Goal: Task Accomplishment & Management: Use online tool/utility

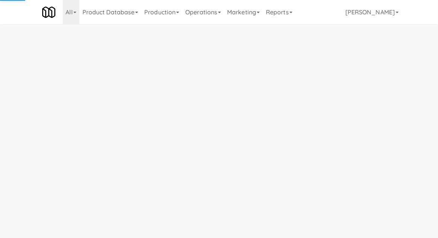
click at [194, 15] on link "Operations" at bounding box center [203, 12] width 42 height 24
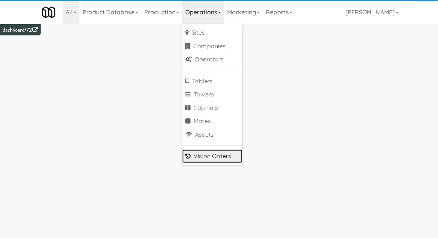
click at [201, 157] on link "Vision Orders" at bounding box center [212, 156] width 60 height 14
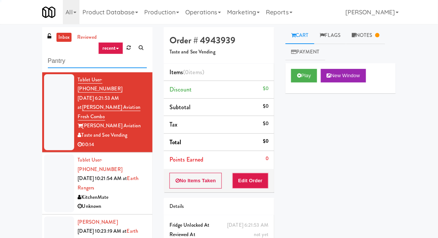
type input "Pantry"
click at [4, 45] on div "inbox reviewed recent all unclear take inventory issue suspicious failed recent…" at bounding box center [219, 165] width 438 height 277
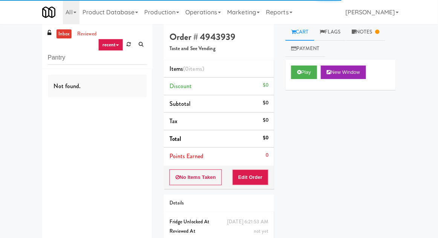
scroll to position [4, 0]
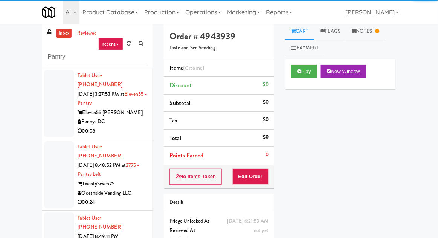
click at [42, 121] on li "Tablet User · (609) 505-2531 [DATE] 3:27:53 PM at Eleven55 - Pantry Eleven55 [P…" at bounding box center [97, 103] width 110 height 71
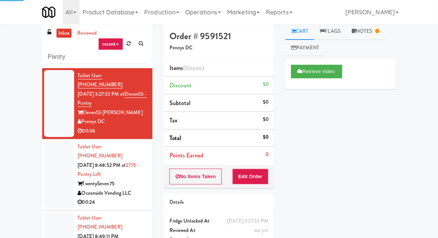
click at [52, 178] on div at bounding box center [59, 174] width 30 height 67
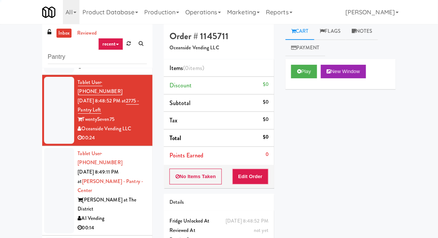
scroll to position [65, 0]
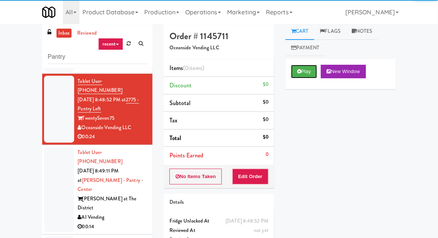
click at [296, 73] on button "Play" at bounding box center [304, 72] width 26 height 14
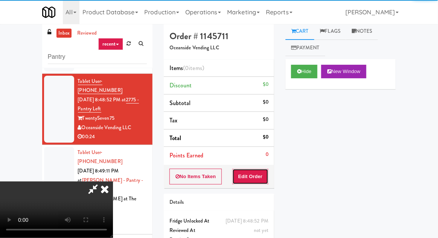
click at [258, 179] on button "Edit Order" at bounding box center [250, 177] width 36 height 16
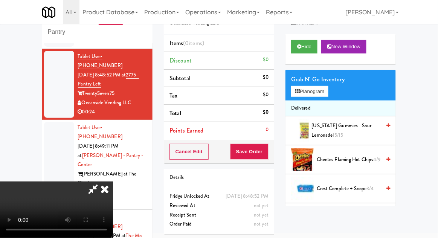
scroll to position [27, 0]
click at [306, 48] on button "Hide" at bounding box center [304, 47] width 26 height 14
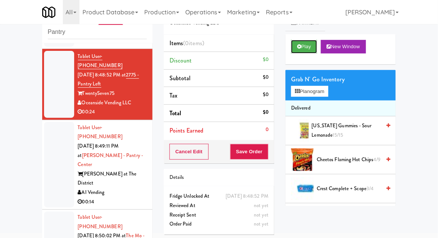
scroll to position [0, 0]
click at [303, 57] on div "Play New Window" at bounding box center [340, 49] width 110 height 30
click at [300, 42] on button "Play" at bounding box center [304, 47] width 26 height 14
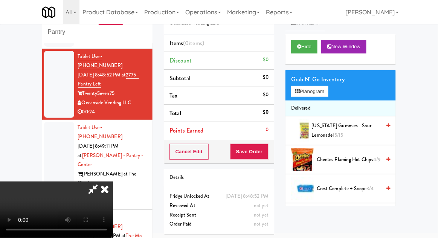
click at [68, 150] on div at bounding box center [59, 164] width 30 height 85
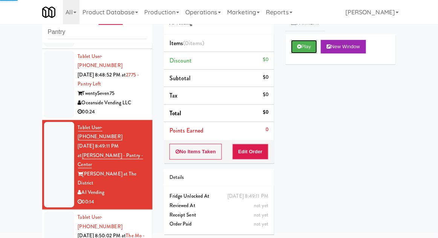
click at [303, 49] on button "Play" at bounding box center [304, 47] width 26 height 14
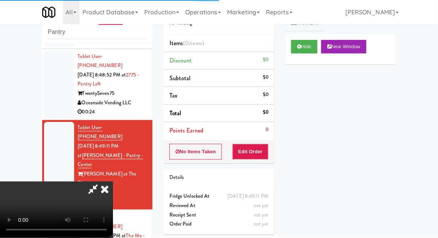
click at [257, 145] on button "Edit Order" at bounding box center [250, 152] width 36 height 16
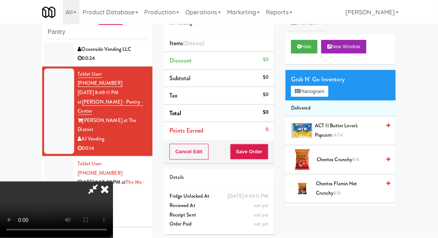
scroll to position [126, 0]
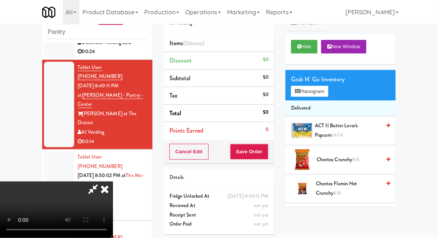
click at [50, 151] on div at bounding box center [59, 184] width 30 height 67
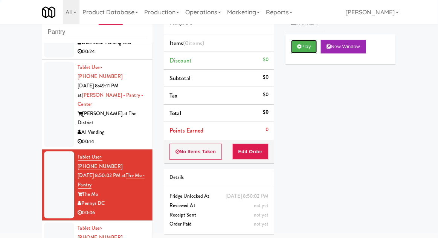
click at [302, 48] on button "Play" at bounding box center [304, 47] width 26 height 14
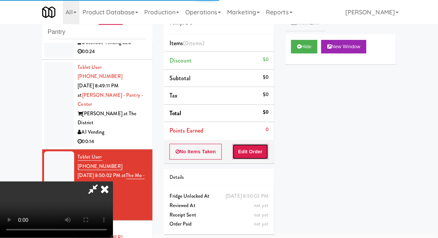
click at [258, 149] on button "Edit Order" at bounding box center [250, 152] width 36 height 16
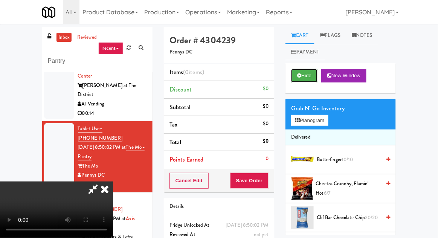
click at [296, 73] on button "Hide" at bounding box center [304, 76] width 26 height 14
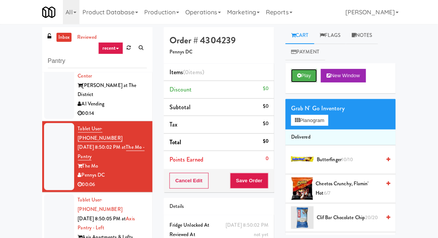
click at [295, 79] on button "Play" at bounding box center [304, 76] width 26 height 14
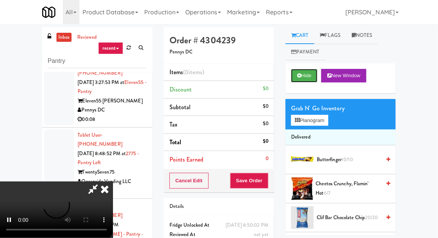
scroll to position [28, 0]
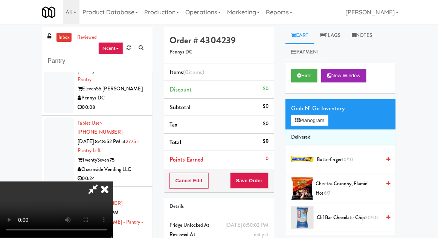
click at [53, 131] on div at bounding box center [59, 150] width 30 height 67
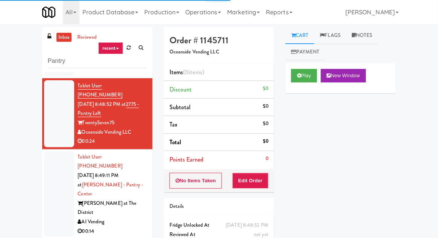
scroll to position [63, 0]
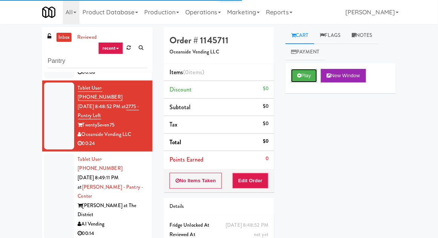
click at [296, 74] on button "Play" at bounding box center [304, 76] width 26 height 14
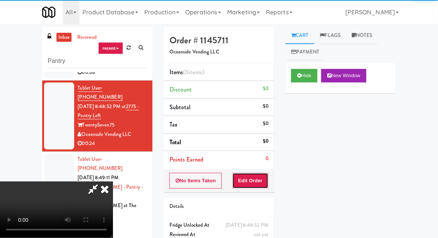
click at [250, 176] on button "Edit Order" at bounding box center [250, 181] width 36 height 16
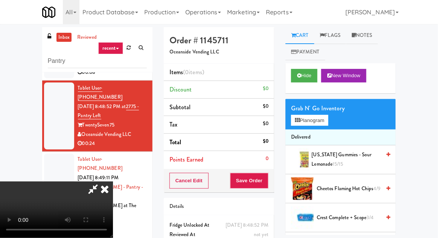
click at [103, 193] on icon at bounding box center [104, 188] width 17 height 15
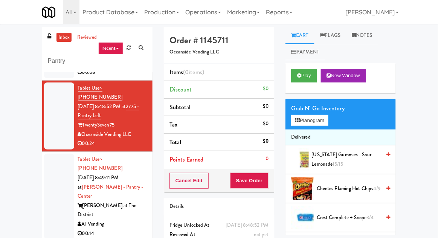
click at [56, 161] on div at bounding box center [59, 195] width 30 height 85
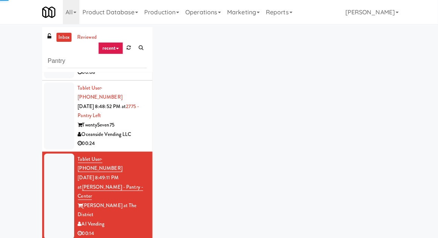
click at [50, 119] on div at bounding box center [59, 115] width 30 height 67
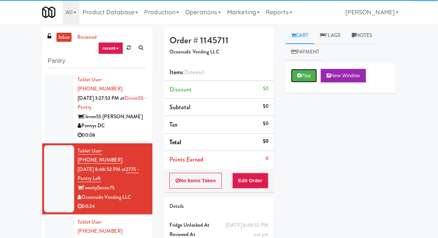
click at [300, 81] on button "Play" at bounding box center [304, 76] width 26 height 14
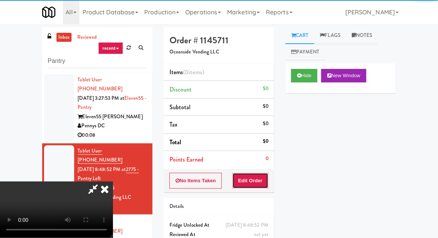
click at [253, 179] on button "Edit Order" at bounding box center [250, 181] width 36 height 16
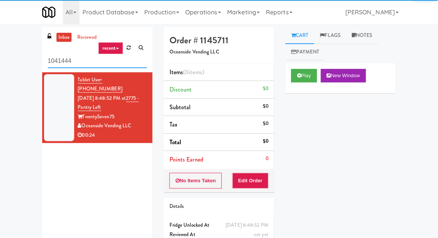
click at [64, 62] on input "1041444" at bounding box center [97, 61] width 99 height 14
click at [65, 62] on input "1041444" at bounding box center [97, 61] width 99 height 14
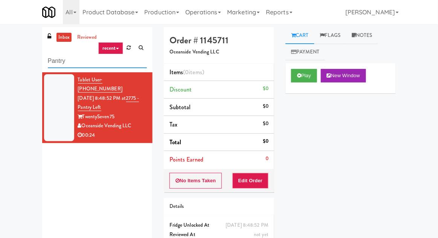
type input "Pantry"
click at [10, 44] on div "inbox reviewed recent all unclear take inventory issue suspicious failed recent…" at bounding box center [219, 148] width 438 height 242
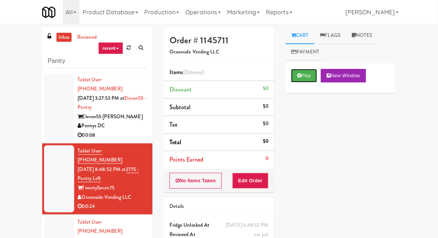
click at [298, 77] on icon at bounding box center [299, 75] width 4 height 5
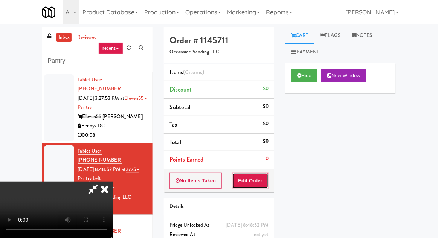
click at [255, 181] on button "Edit Order" at bounding box center [250, 181] width 36 height 16
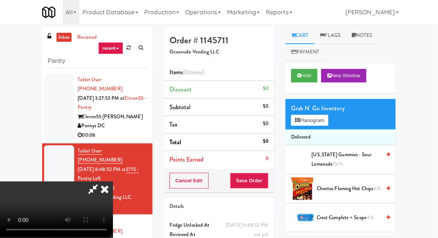
scroll to position [27, 0]
